Goal: Task Accomplishment & Management: Use online tool/utility

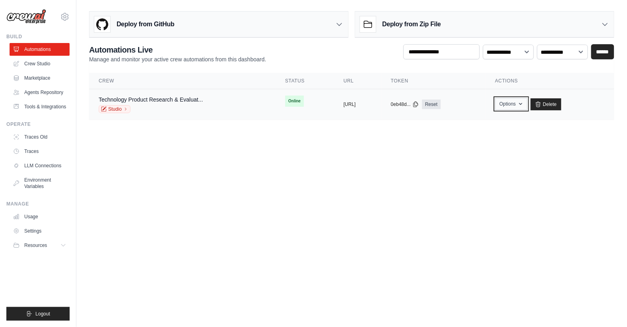
click at [528, 99] on button "Options" at bounding box center [511, 104] width 32 height 12
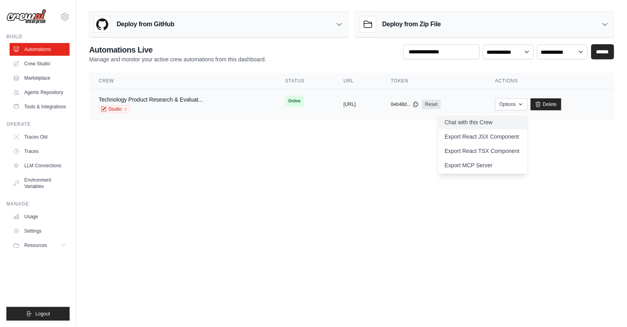
click at [485, 123] on link "Chat with this Crew" at bounding box center [482, 122] width 89 height 14
click at [374, 174] on body "[PERSON_NAME][EMAIL_ADDRESS] Settings Build Automations" at bounding box center [313, 163] width 627 height 327
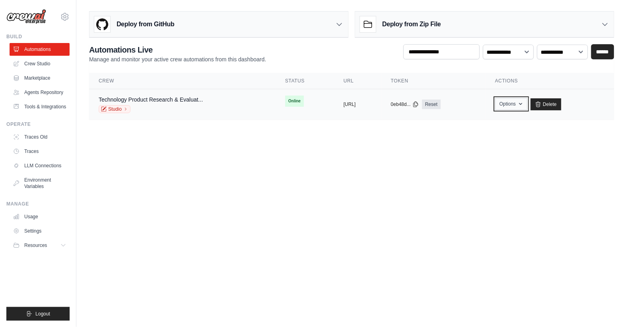
click at [528, 99] on button "Options" at bounding box center [511, 104] width 32 height 12
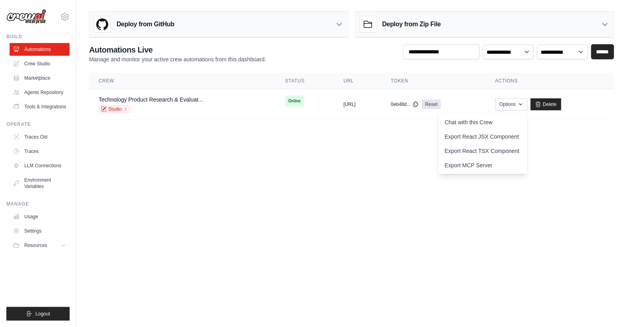
click at [392, 142] on body "[PERSON_NAME][EMAIL_ADDRESS] Settings Build Automations" at bounding box center [313, 163] width 627 height 327
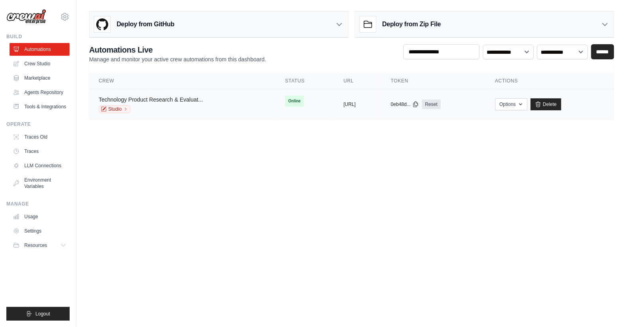
click at [179, 96] on link "Technology Product Research & Evaluat..." at bounding box center [151, 99] width 104 height 6
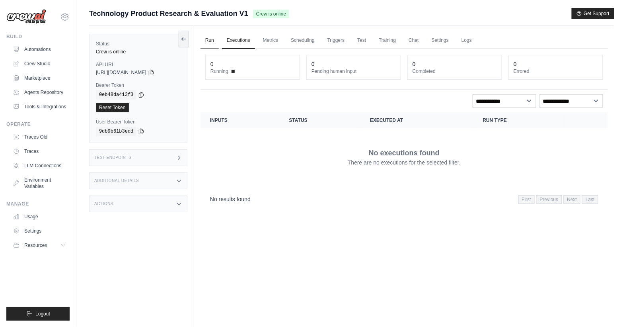
click at [206, 36] on link "Run" at bounding box center [209, 40] width 18 height 17
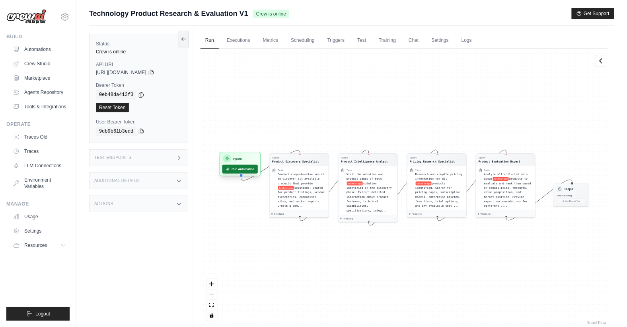
click at [237, 165] on button "Run Automation" at bounding box center [239, 169] width 35 height 9
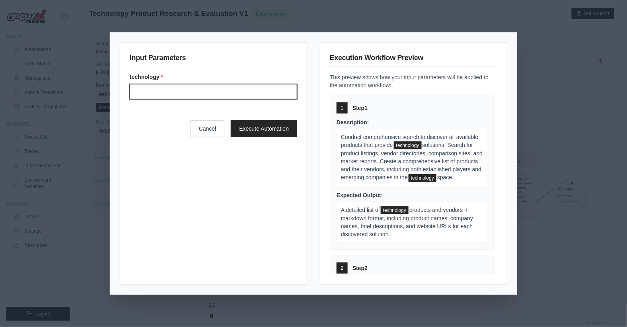
click at [179, 91] on input "Technology" at bounding box center [213, 91] width 167 height 15
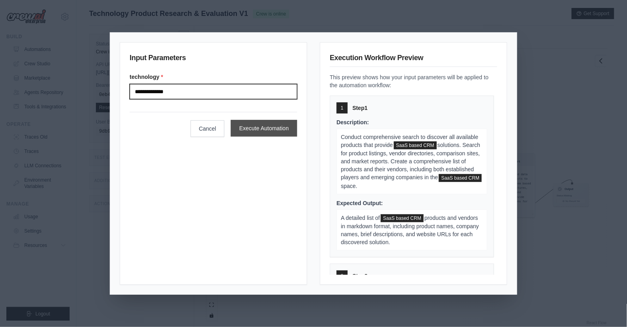
type input "**********"
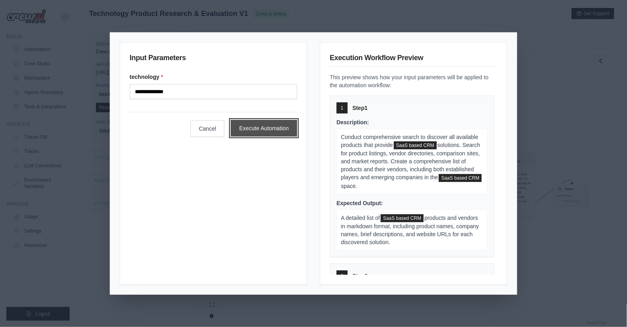
click at [266, 128] on button "Execute Automation" at bounding box center [264, 128] width 66 height 17
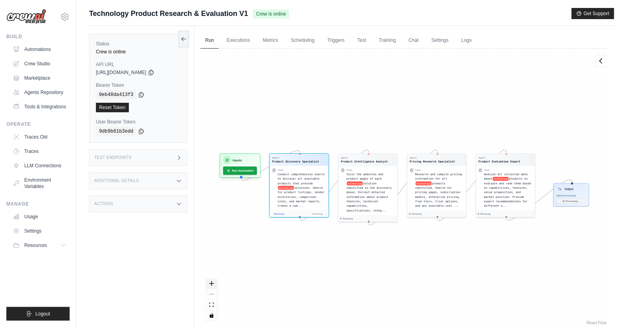
click at [212, 284] on icon "zoom in" at bounding box center [211, 283] width 5 height 5
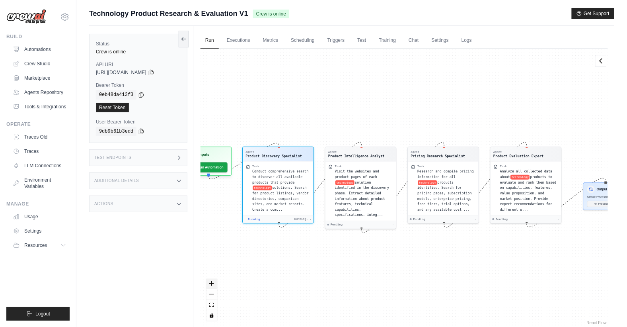
click at [212, 284] on icon "zoom in" at bounding box center [211, 283] width 5 height 5
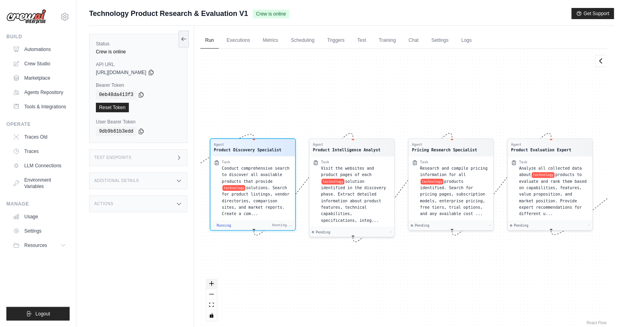
click at [212, 284] on icon "zoom in" at bounding box center [211, 283] width 5 height 5
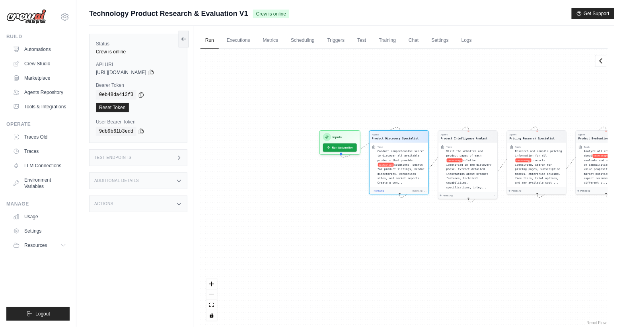
drag, startPoint x: 257, startPoint y: 278, endPoint x: 358, endPoint y: 254, distance: 104.1
click at [358, 254] on div "Agent Product Discovery Specialist Task Conduct comprehensive search to discove…" at bounding box center [403, 188] width 407 height 278
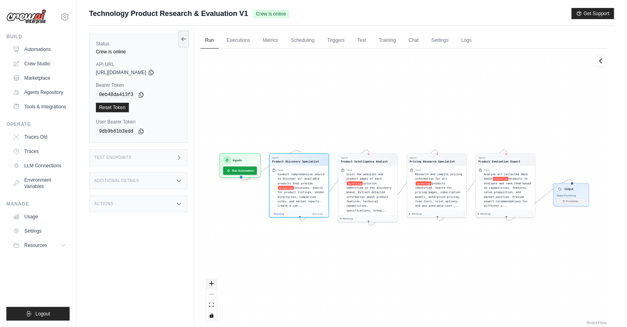
click at [214, 282] on button "zoom in" at bounding box center [211, 283] width 10 height 10
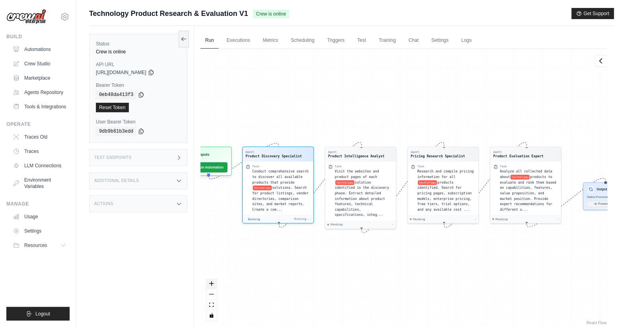
click at [214, 282] on button "zoom in" at bounding box center [211, 283] width 10 height 10
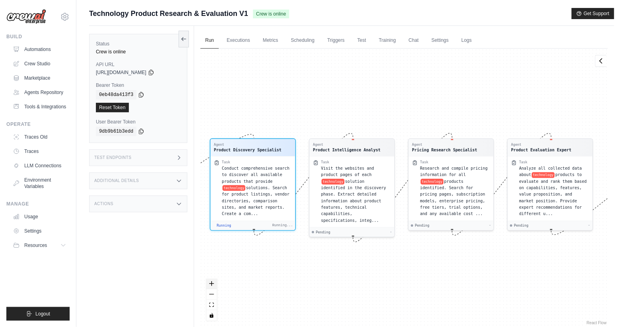
click at [214, 282] on button "zoom in" at bounding box center [211, 283] width 10 height 10
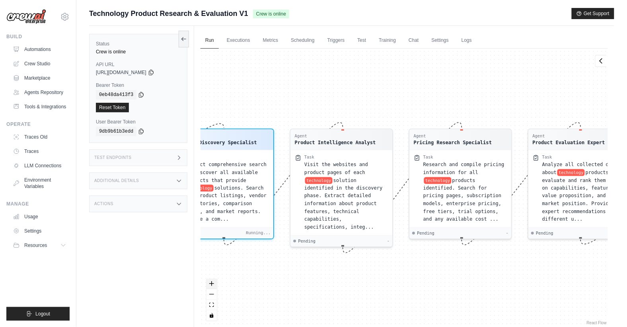
click at [214, 282] on button "zoom in" at bounding box center [211, 283] width 10 height 10
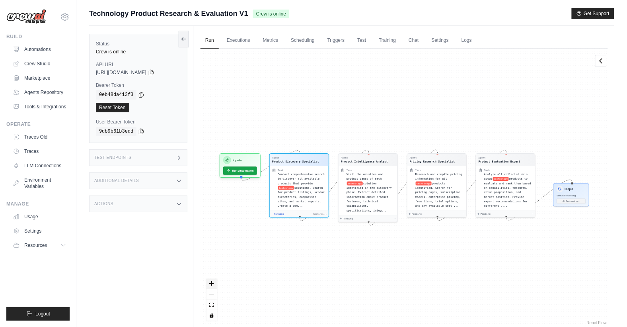
click at [212, 284] on icon "zoom in" at bounding box center [211, 283] width 5 height 5
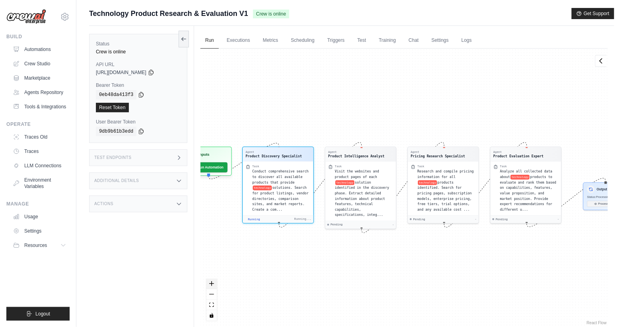
click at [212, 284] on icon "zoom in" at bounding box center [211, 283] width 5 height 5
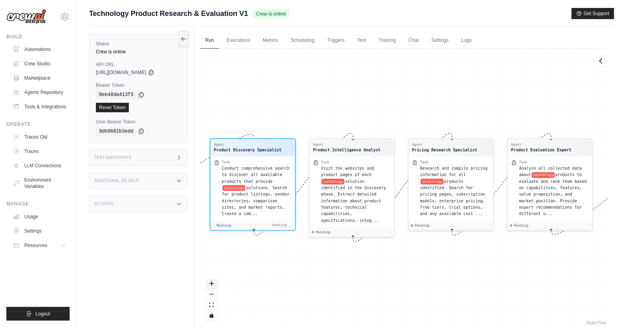
click at [212, 284] on icon "zoom in" at bounding box center [211, 283] width 5 height 5
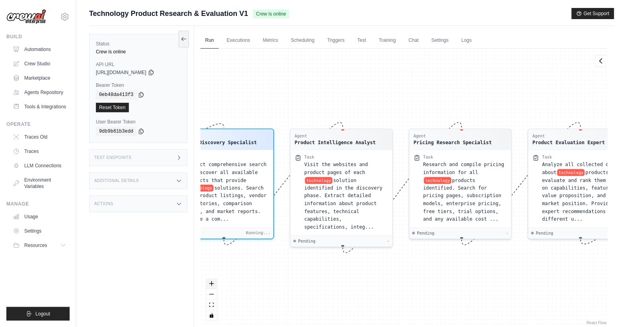
scroll to position [112, 0]
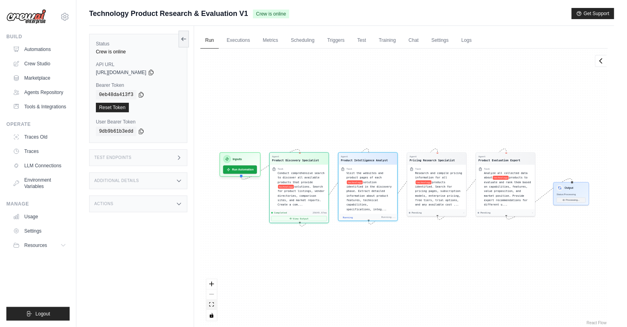
click at [212, 305] on icon "fit view" at bounding box center [211, 304] width 5 height 4
click at [131, 72] on span "[URL][DOMAIN_NAME]" at bounding box center [121, 72] width 51 height 6
click at [153, 73] on icon at bounding box center [151, 72] width 4 height 5
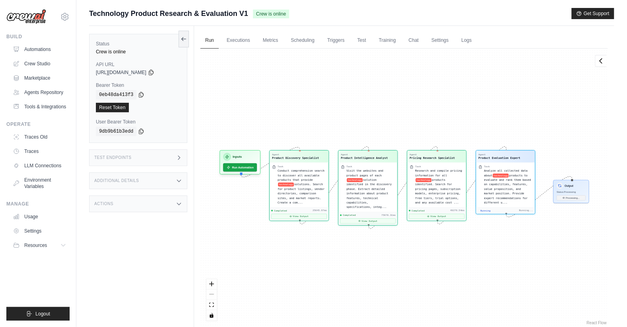
scroll to position [351, 0]
click at [570, 187] on div "Output" at bounding box center [571, 185] width 29 height 6
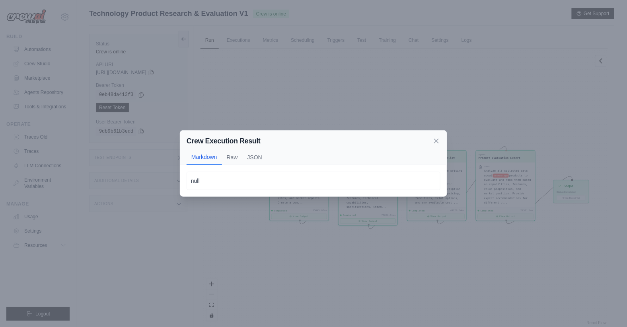
scroll to position [33, 0]
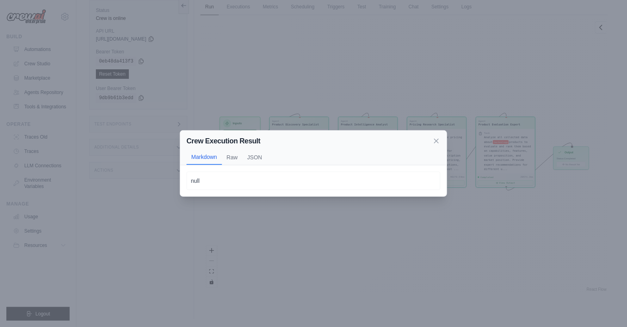
click at [225, 181] on p "null" at bounding box center [313, 181] width 245 height 10
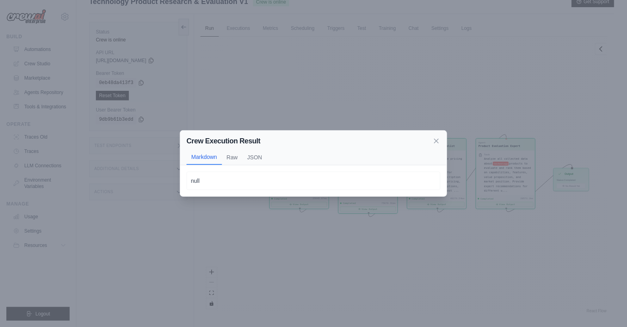
scroll to position [0, 0]
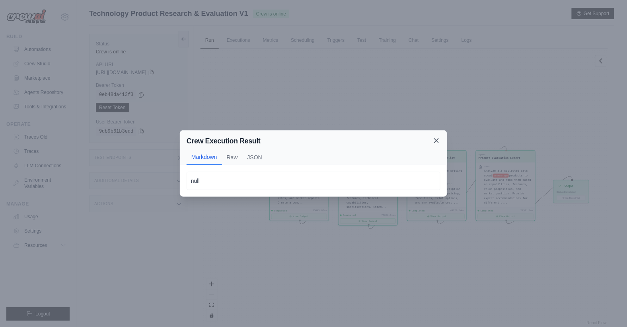
click at [437, 140] on icon at bounding box center [436, 140] width 4 height 4
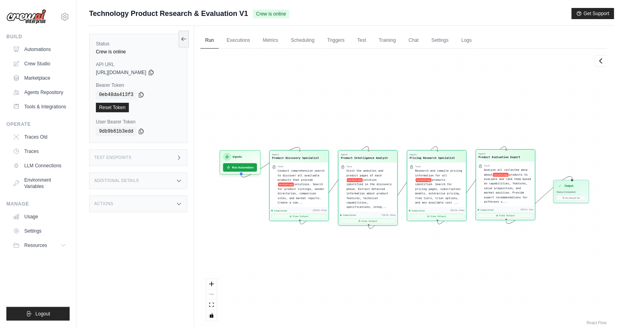
click at [513, 183] on span "products to evaluate and rank them based on capabilities, features, value propo…" at bounding box center [507, 188] width 47 height 30
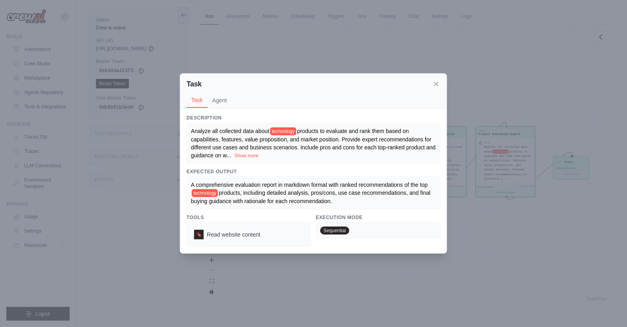
scroll to position [33, 0]
click at [296, 165] on div "Description Analyze all collected data about technology products to evaluate an…" at bounding box center [314, 181] width 254 height 132
click at [373, 187] on span "A comprehensive evaluation report in markdown format with ranked recommendation…" at bounding box center [309, 184] width 237 height 6
click at [293, 196] on div "A comprehensive evaluation report in markdown format with ranked recommendation…" at bounding box center [313, 193] width 245 height 24
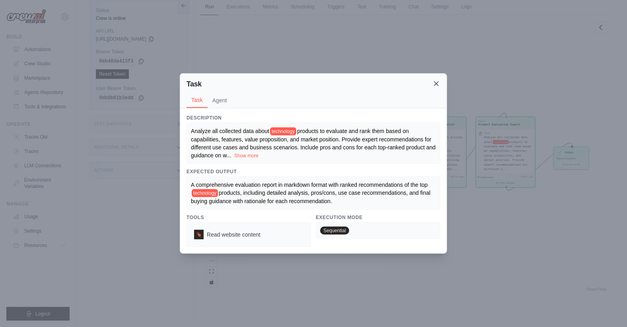
click at [436, 84] on icon at bounding box center [436, 84] width 4 height 4
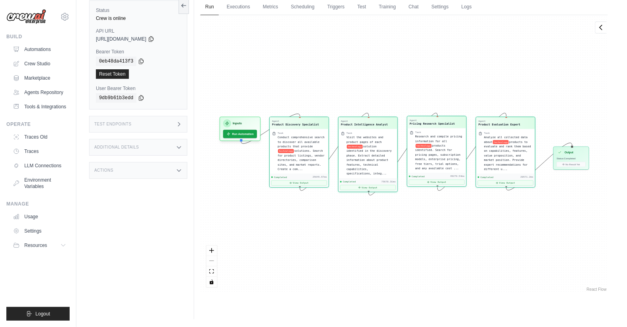
click at [433, 148] on span "products identified. Search for pricing pages, subscription models, enterprise …" at bounding box center [437, 157] width 45 height 26
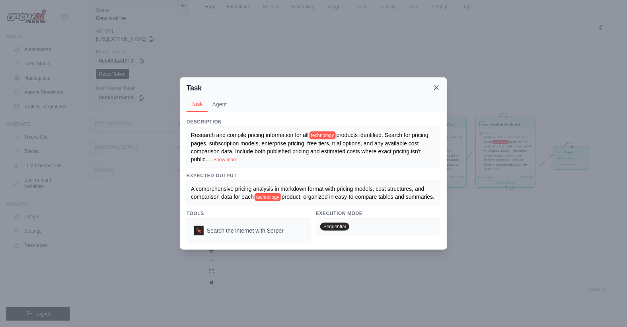
click at [438, 84] on icon at bounding box center [436, 88] width 8 height 8
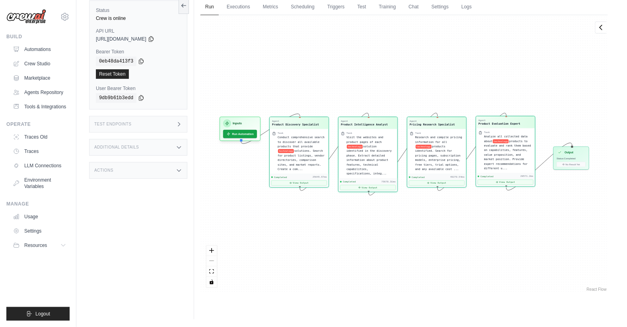
click at [492, 150] on span "products to evaluate and rank them based on capabilities, features, value propo…" at bounding box center [507, 154] width 47 height 30
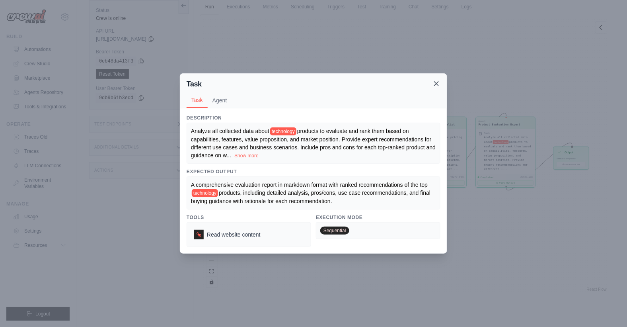
click at [436, 84] on icon at bounding box center [436, 84] width 8 height 8
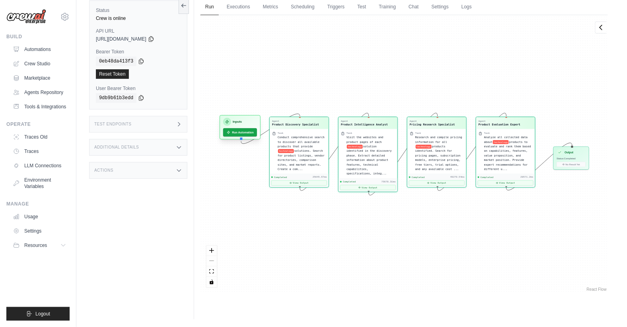
click at [240, 138] on div at bounding box center [241, 139] width 2 height 2
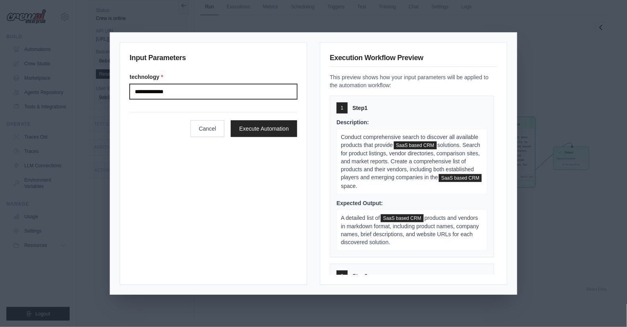
drag, startPoint x: 187, startPoint y: 91, endPoint x: 104, endPoint y: 89, distance: 82.8
click at [104, 89] on div "**********" at bounding box center [313, 163] width 627 height 327
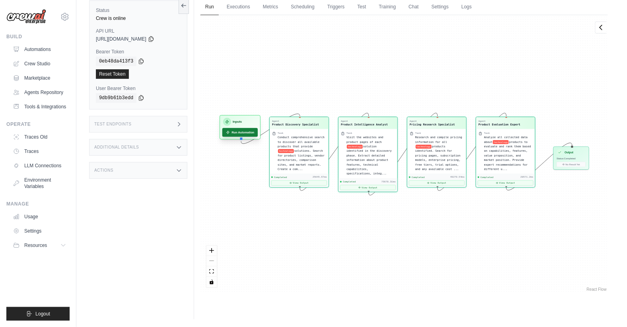
click at [239, 128] on button "Run Automation" at bounding box center [239, 132] width 35 height 9
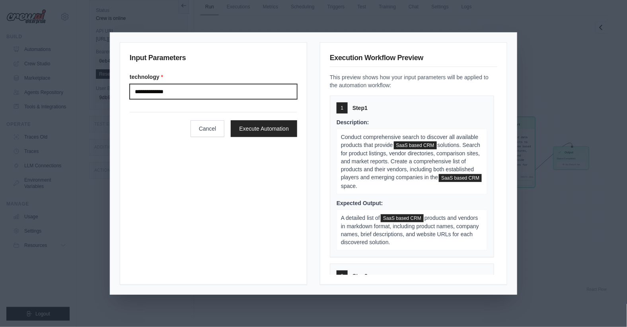
drag, startPoint x: 195, startPoint y: 92, endPoint x: 118, endPoint y: 87, distance: 77.3
click at [118, 87] on div "**********" at bounding box center [313, 163] width 407 height 261
type input "*"
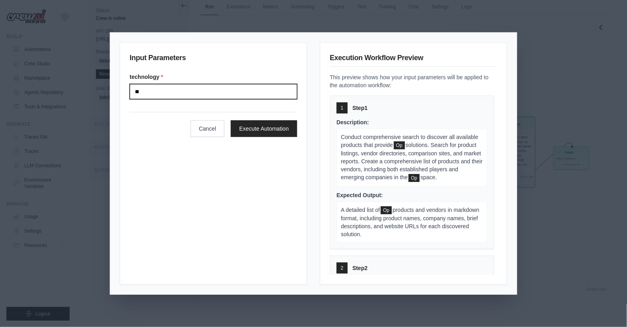
type input "*"
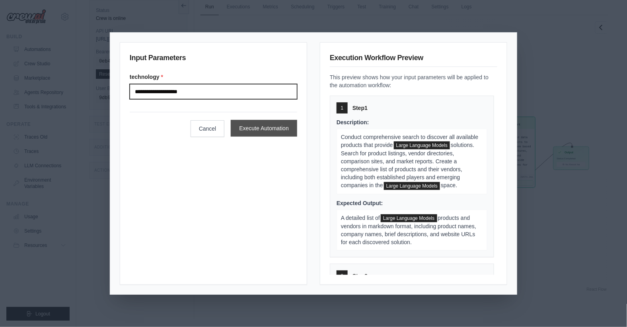
type input "**********"
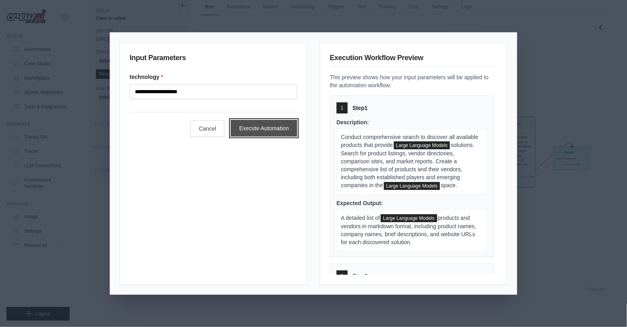
click at [271, 130] on button "Execute Automation" at bounding box center [264, 128] width 66 height 17
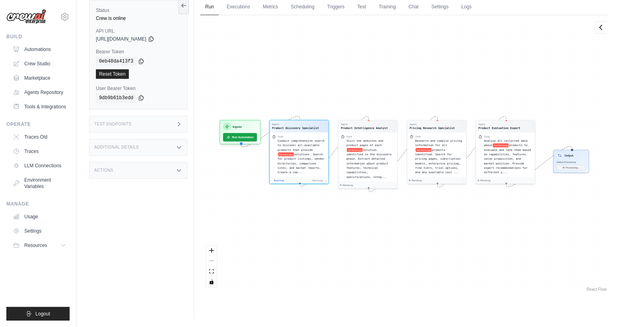
scroll to position [99, 0]
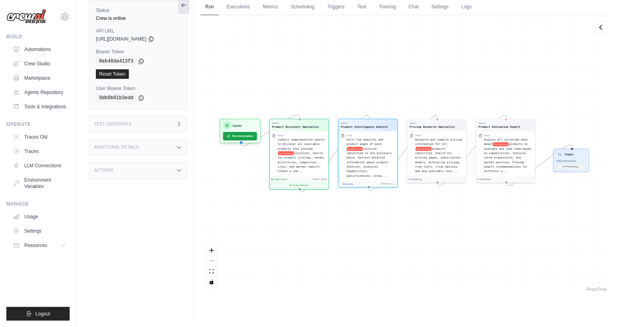
click at [183, 7] on icon at bounding box center [184, 5] width 6 height 6
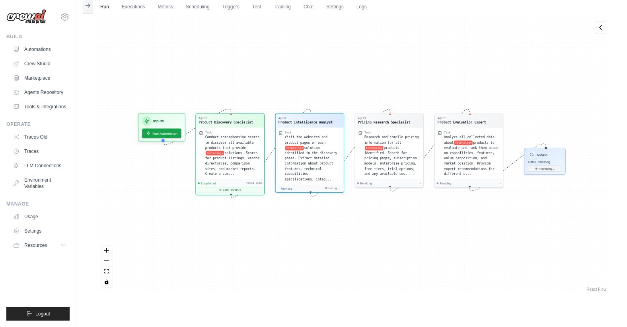
click at [108, 8] on link "Run" at bounding box center [104, 7] width 18 height 17
click at [140, 8] on link "Executions" at bounding box center [133, 7] width 33 height 17
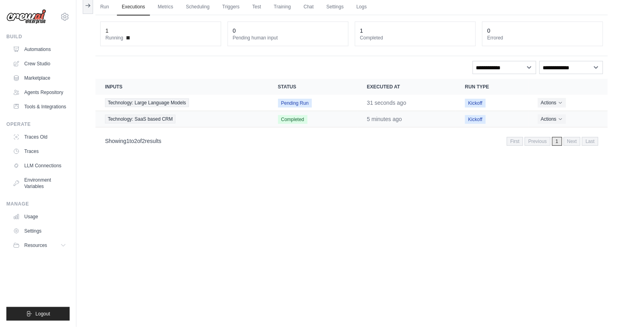
click at [387, 118] on time "5 minutes ago" at bounding box center [384, 119] width 35 height 6
click at [552, 117] on button "Actions" at bounding box center [552, 119] width 28 height 10
click at [569, 134] on link "View Details" at bounding box center [572, 133] width 51 height 13
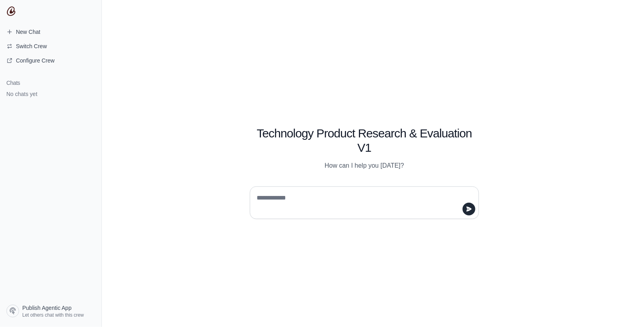
click at [306, 204] on textarea at bounding box center [362, 202] width 214 height 22
type textarea "**********"
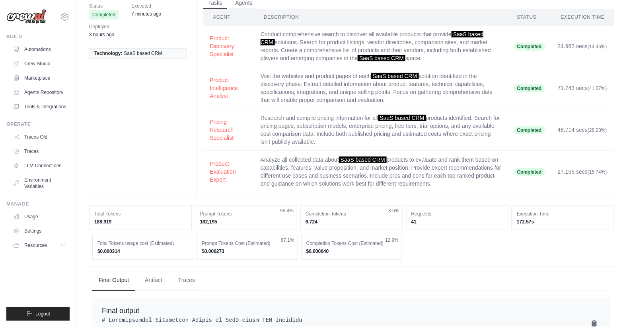
scroll to position [38, 0]
click at [219, 172] on button "Product Evaluation Expert" at bounding box center [229, 171] width 38 height 24
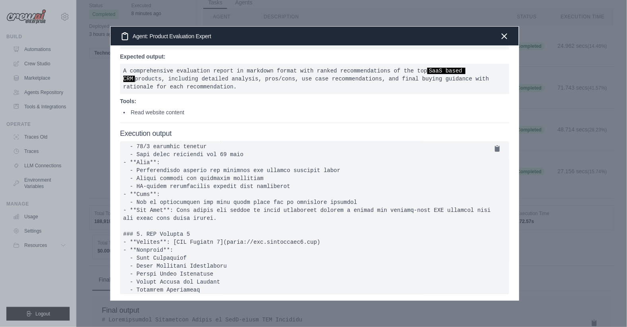
scroll to position [186, 0]
click at [504, 35] on icon "button" at bounding box center [504, 35] width 5 height 5
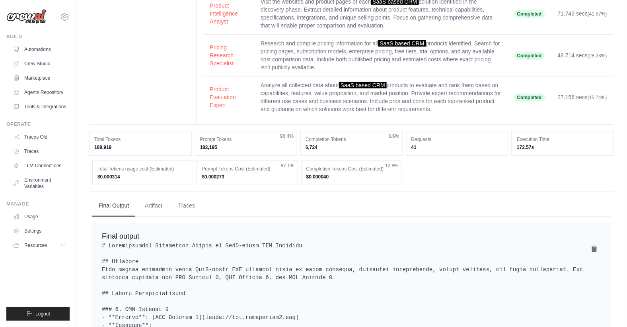
scroll to position [0, 0]
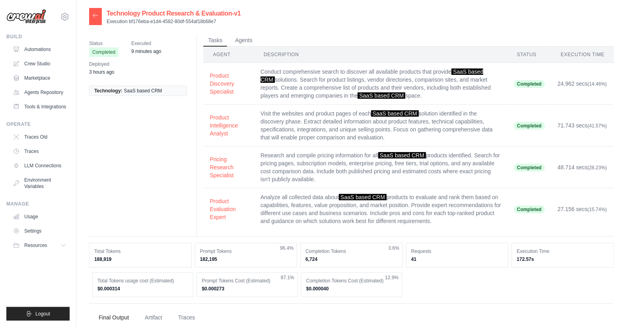
click at [90, 17] on div at bounding box center [95, 16] width 13 height 17
click at [95, 17] on icon at bounding box center [95, 16] width 5 height 4
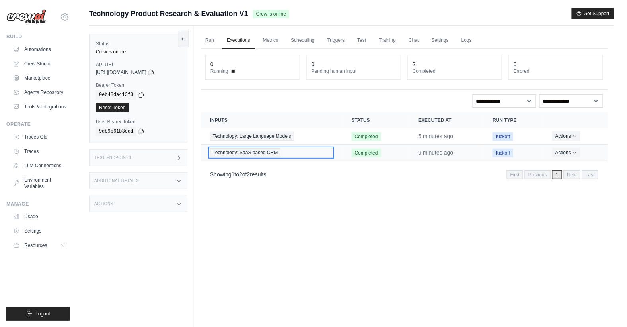
click at [244, 152] on span "Technology: SaaS based CRM" at bounding box center [245, 152] width 70 height 9
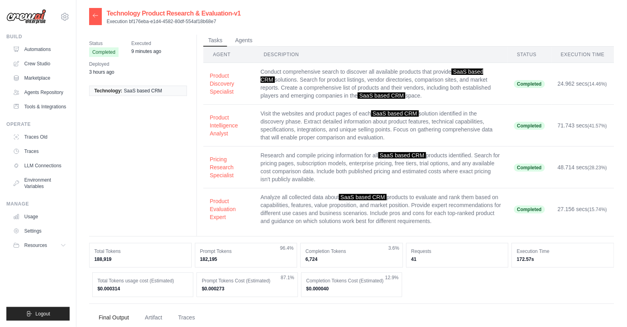
click at [96, 13] on icon at bounding box center [95, 15] width 6 height 6
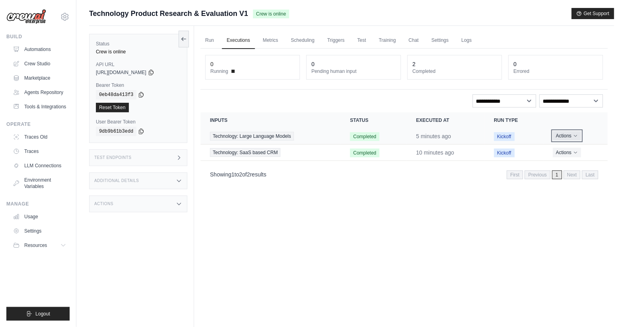
click at [558, 132] on button "Actions" at bounding box center [567, 136] width 28 height 10
click at [561, 147] on link "View Details" at bounding box center [572, 150] width 51 height 13
